Goal: Task Accomplishment & Management: Use online tool/utility

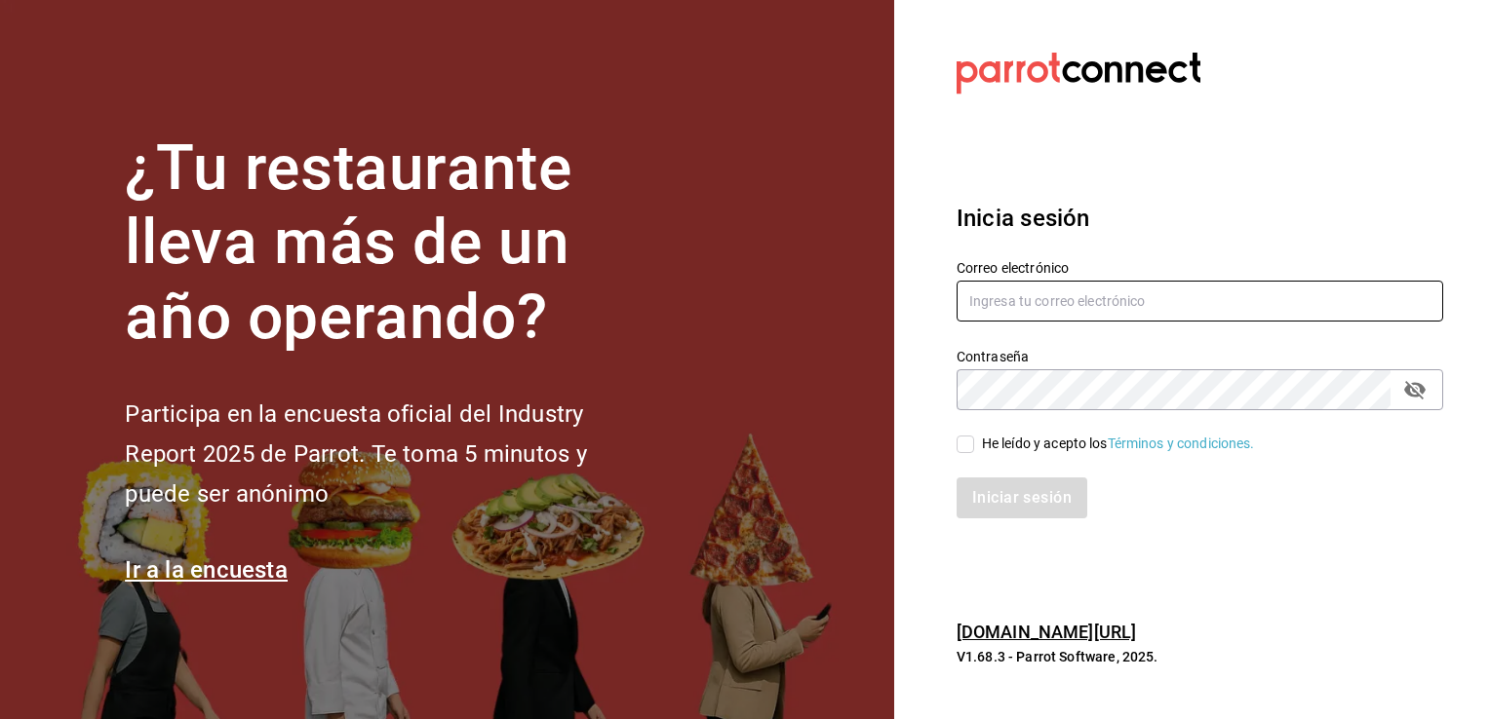
type input "raulkantu@gmail.com"
click at [967, 440] on input "He leído y acepto los Términos y condiciones." at bounding box center [965, 445] width 18 height 18
checkbox input "true"
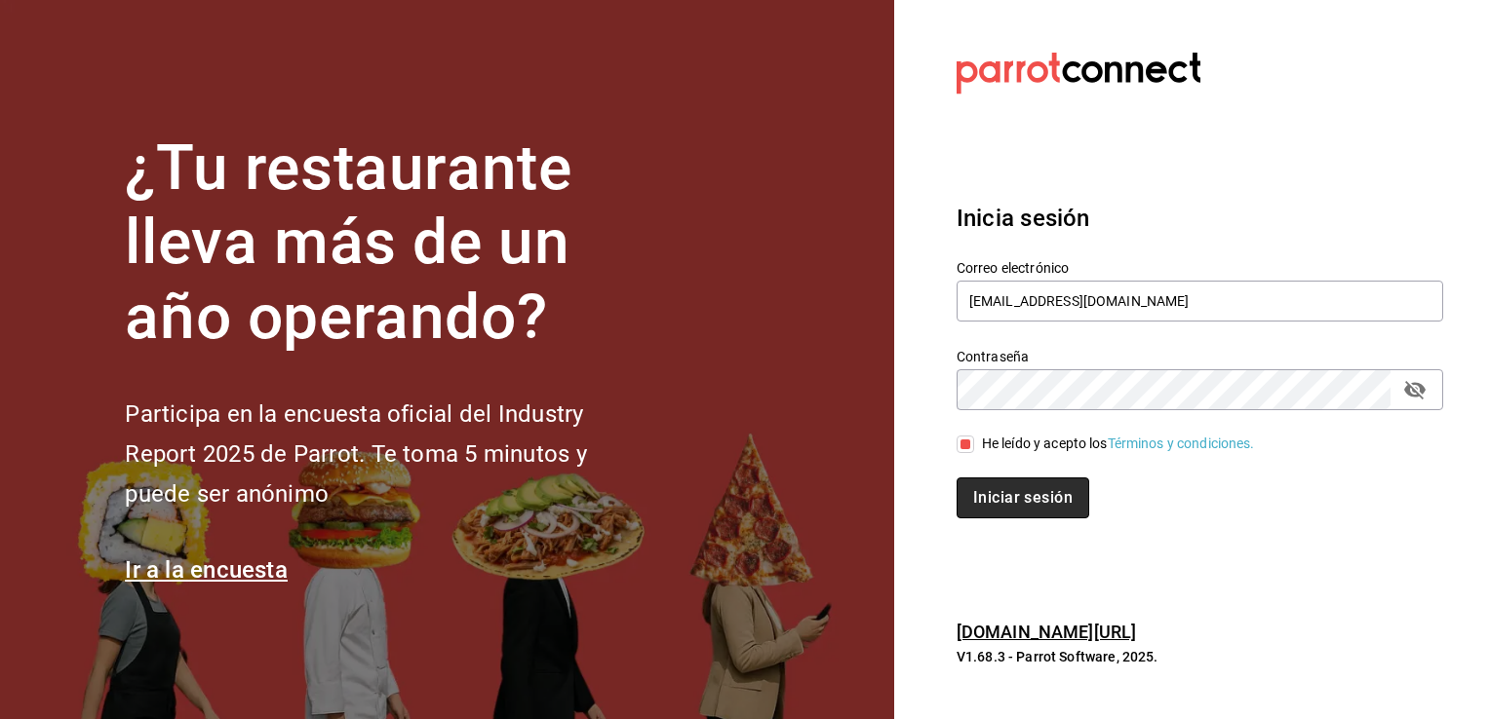
click at [1010, 502] on button "Iniciar sesión" at bounding box center [1022, 498] width 133 height 41
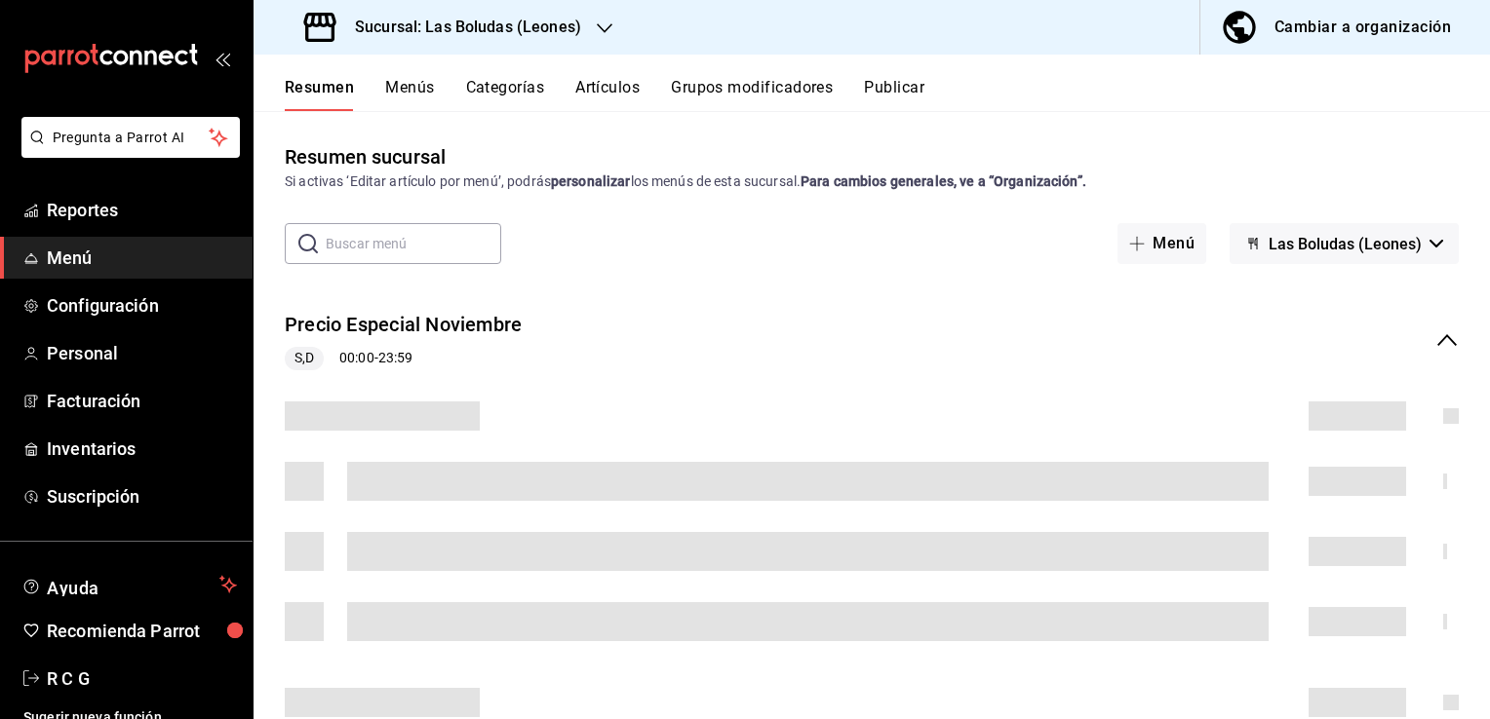
click at [74, 245] on span "Menú" at bounding box center [142, 258] width 190 height 26
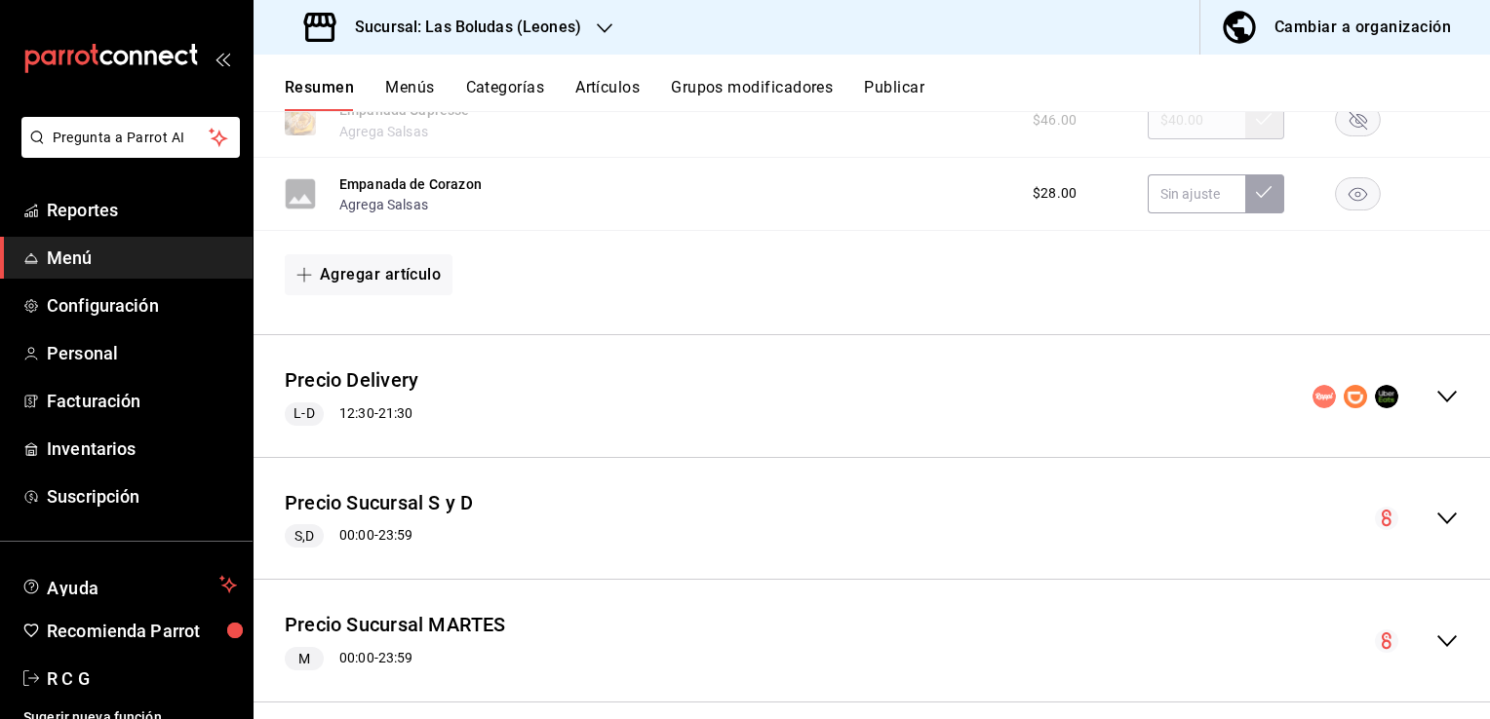
scroll to position [1623, 0]
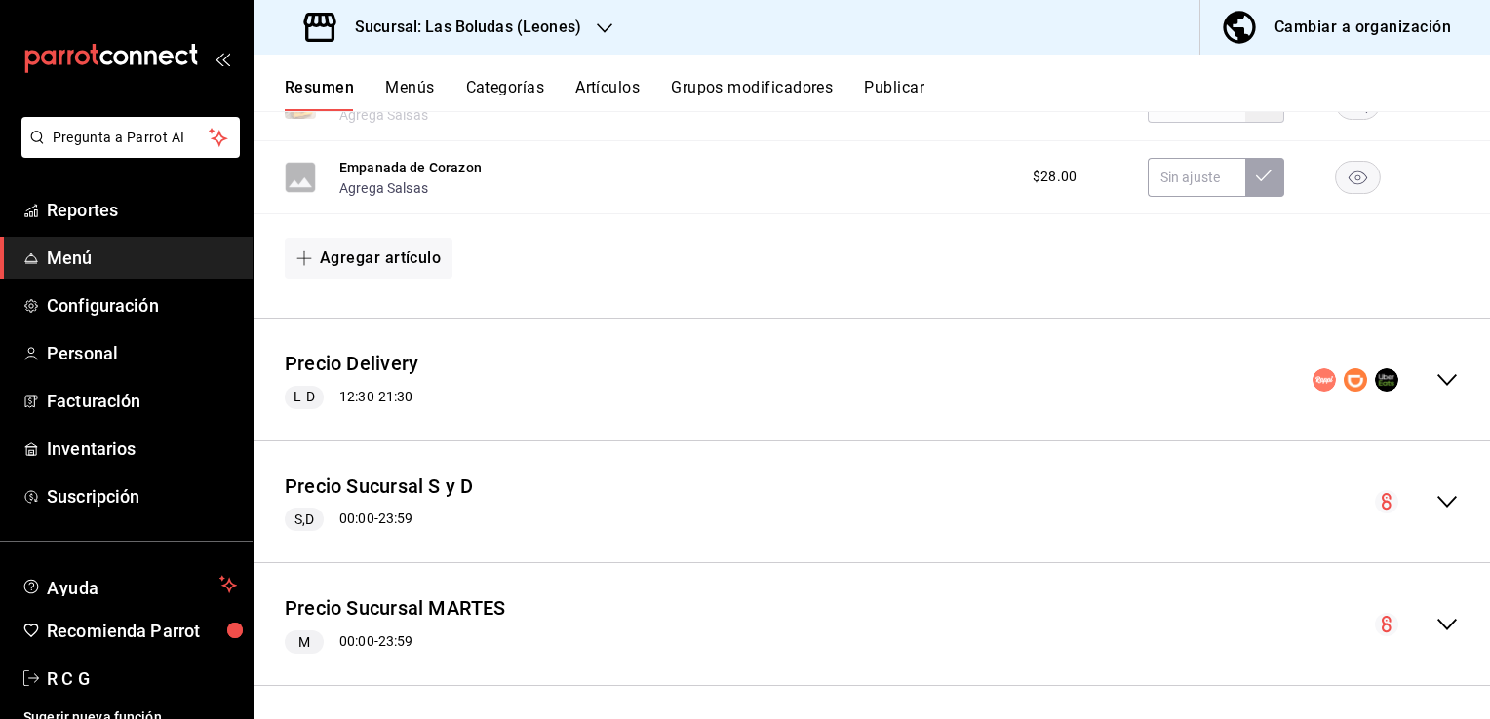
click at [1437, 385] on icon "collapse-menu-row" at bounding box center [1446, 380] width 19 height 12
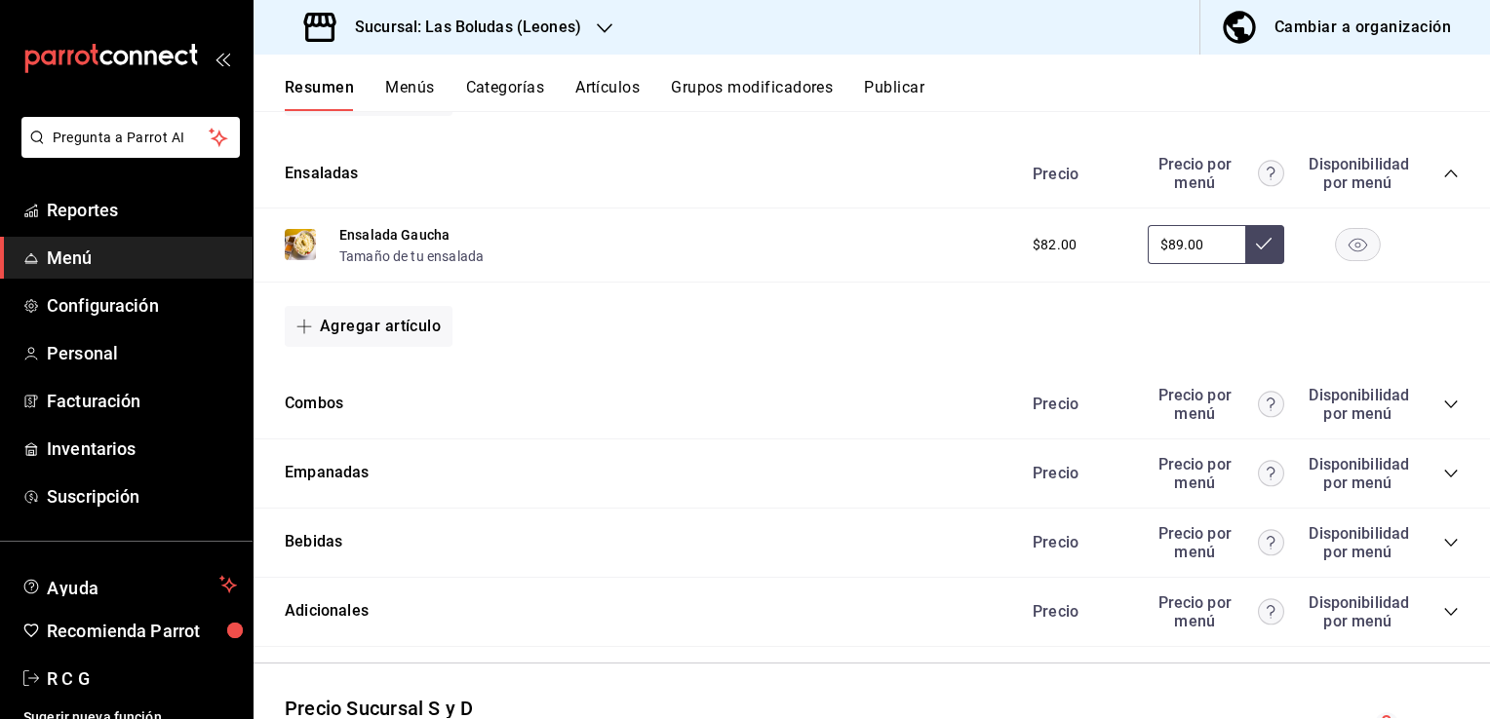
scroll to position [2488, 0]
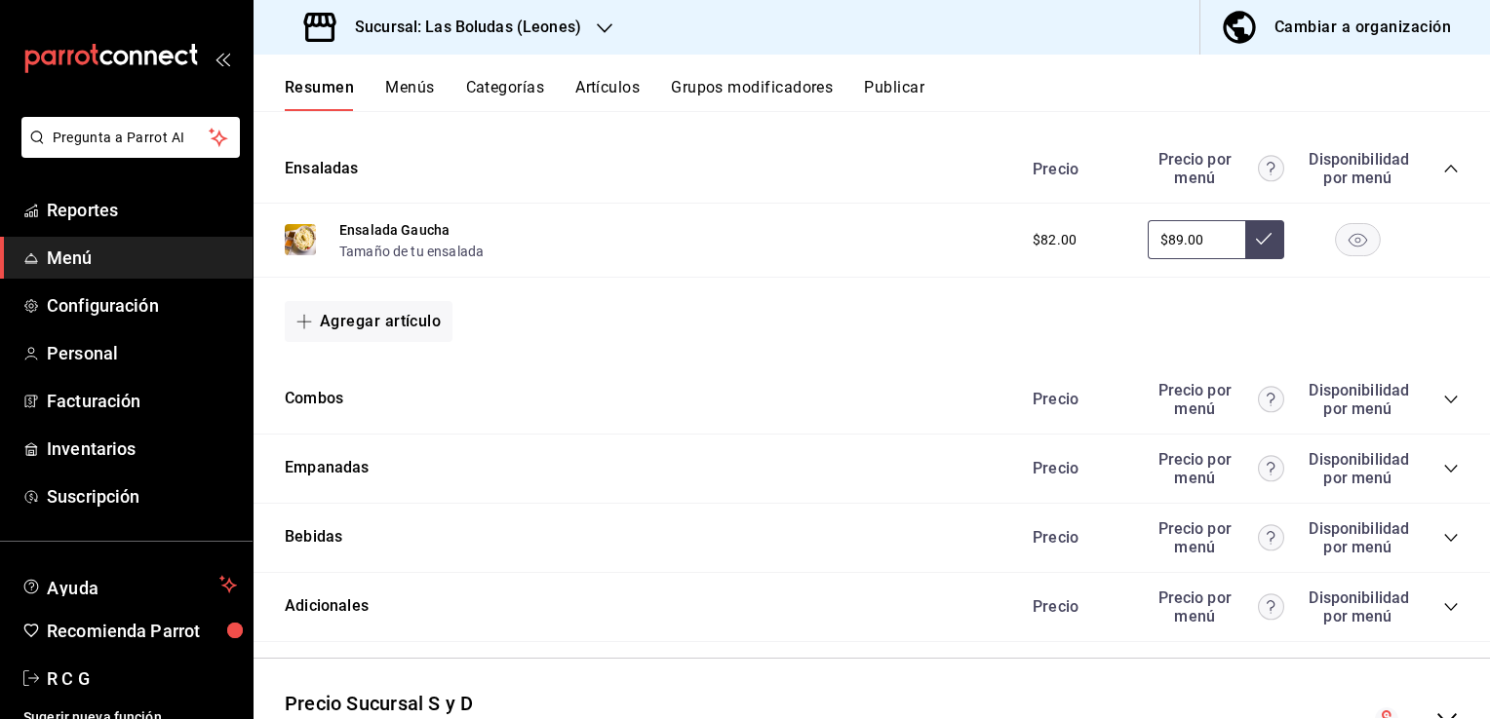
click at [1443, 405] on icon "collapse-category-row" at bounding box center [1451, 400] width 16 height 16
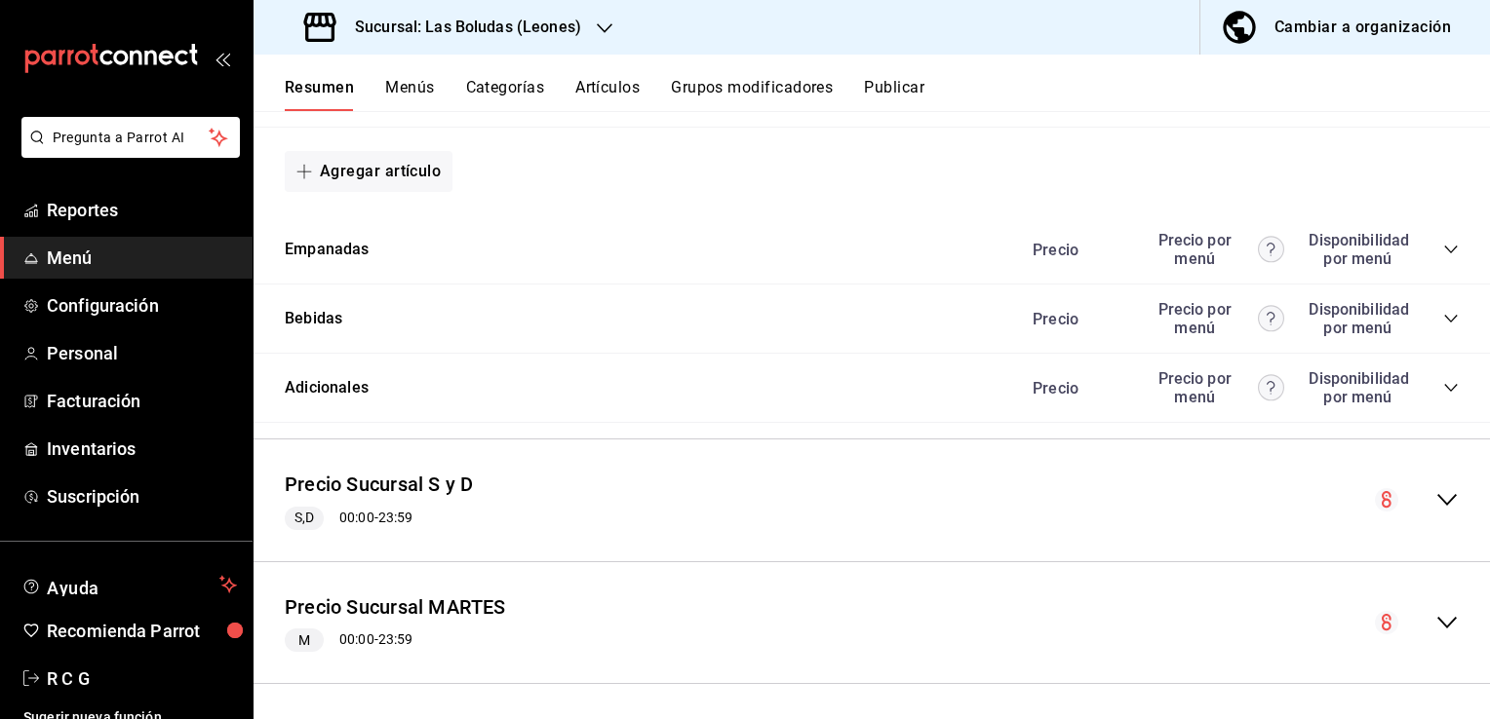
scroll to position [3677, 0]
click at [1443, 252] on icon "collapse-category-row" at bounding box center [1451, 249] width 16 height 16
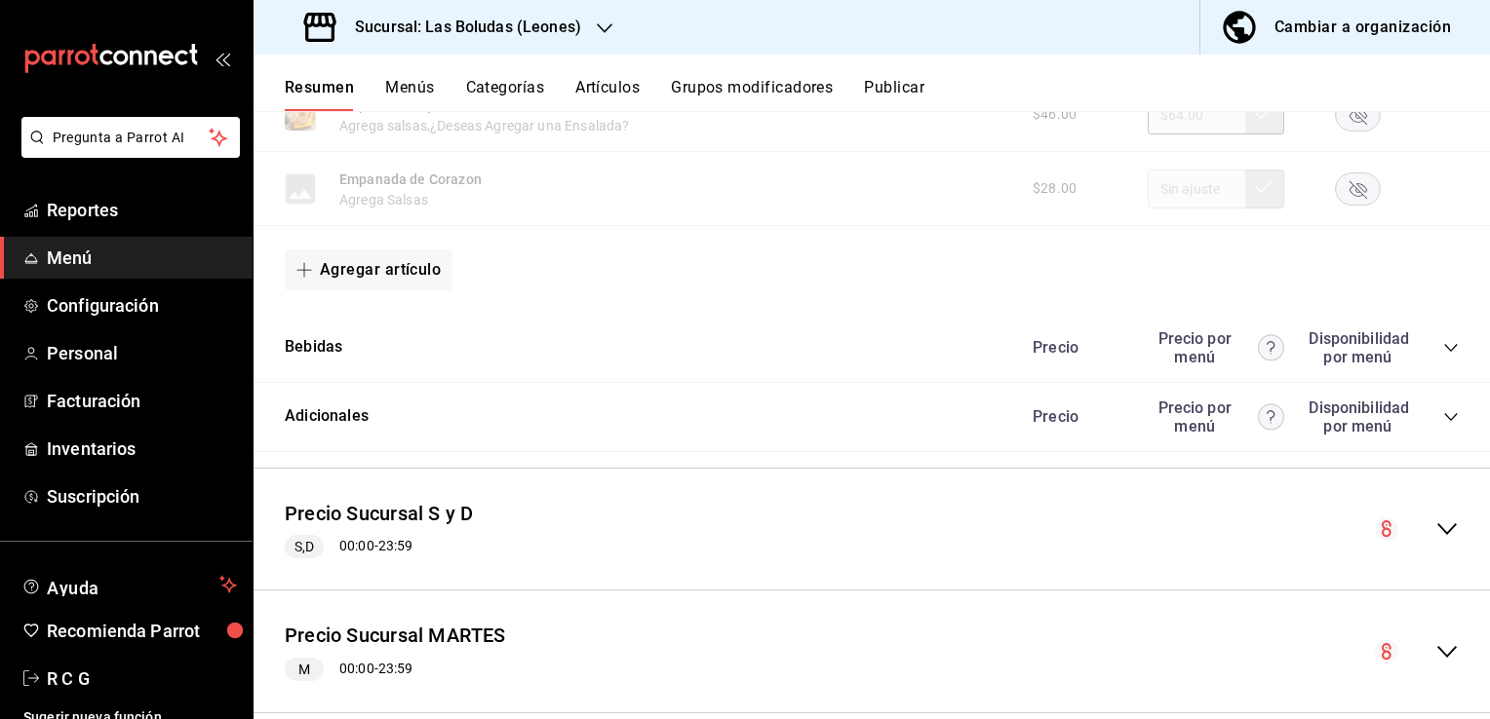
scroll to position [5095, 0]
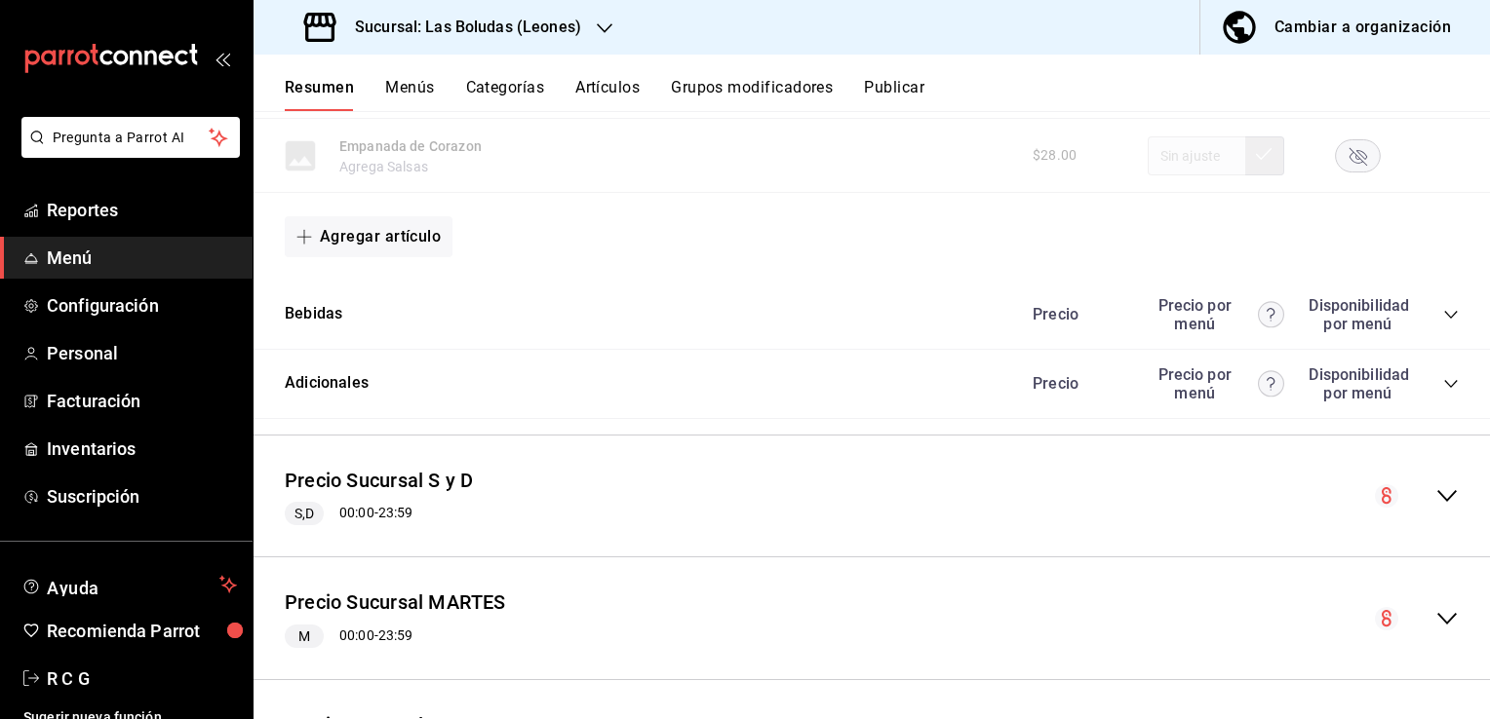
click at [1443, 323] on icon "collapse-category-row" at bounding box center [1451, 315] width 16 height 16
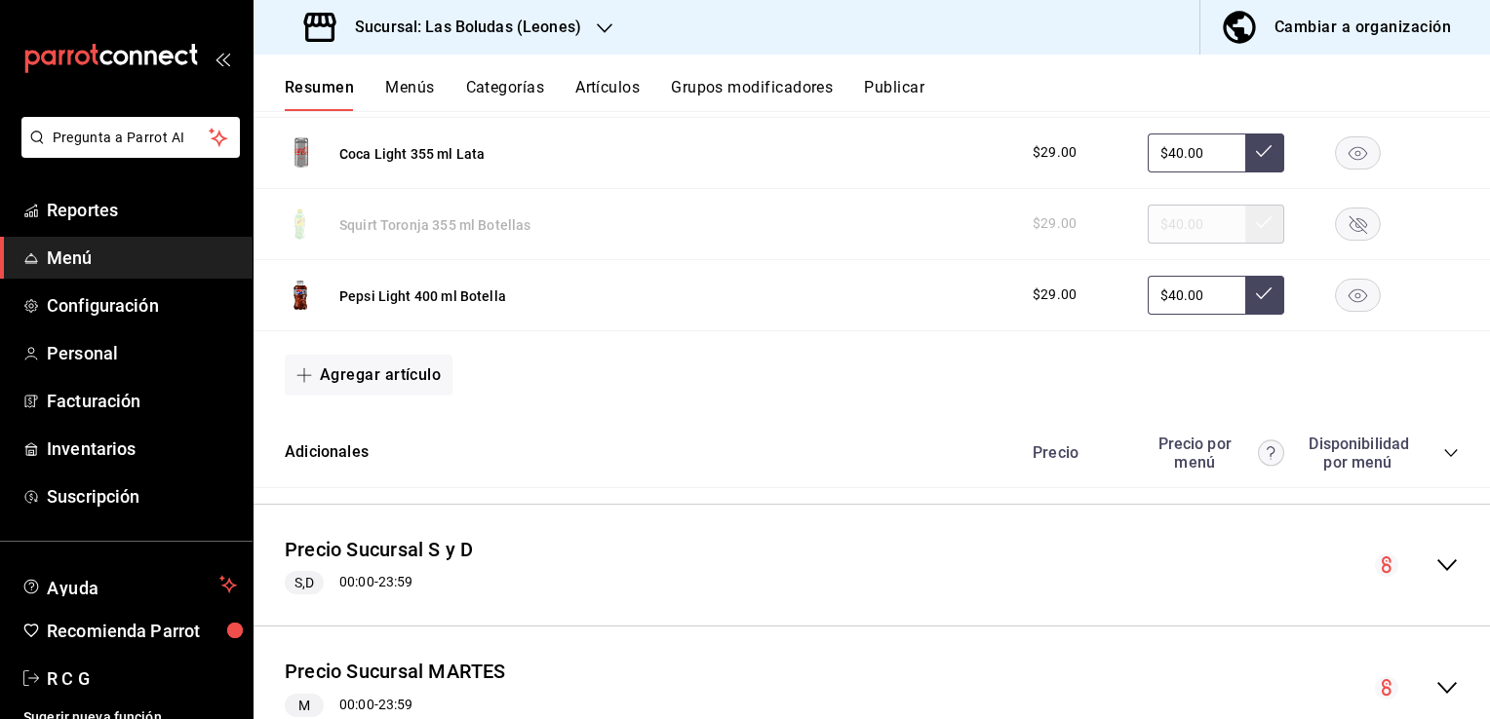
scroll to position [6782, 0]
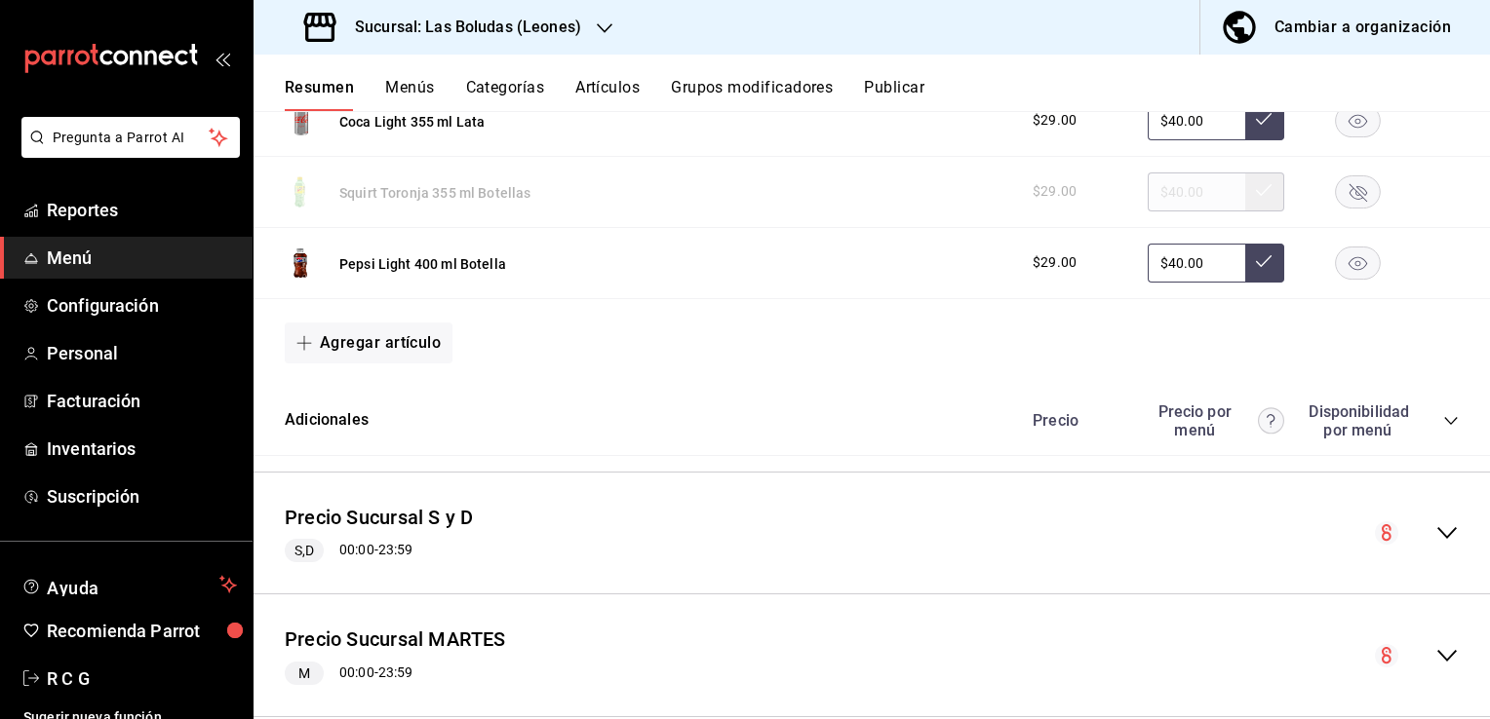
click at [1443, 425] on icon "collapse-category-row" at bounding box center [1451, 421] width 16 height 16
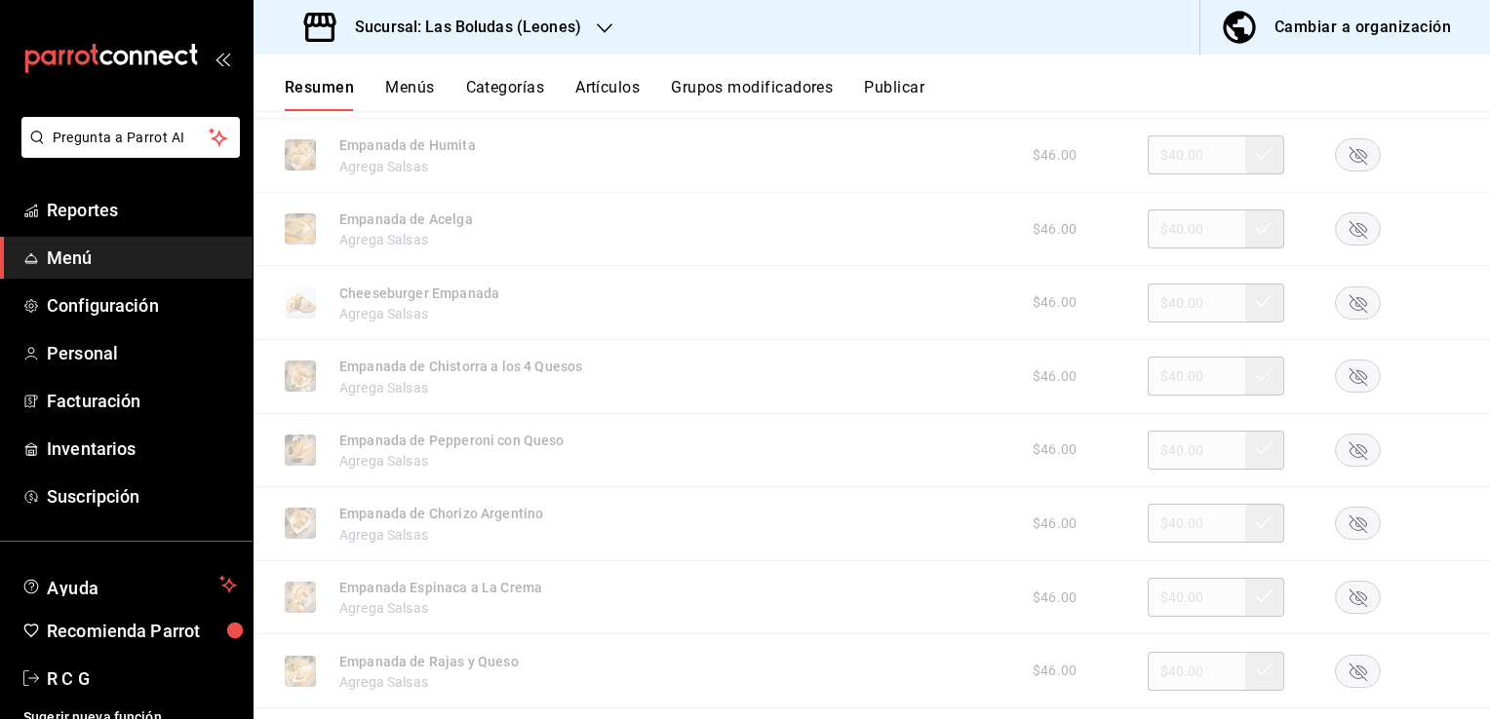
scroll to position [0, 0]
